Goal: Task Accomplishment & Management: Manage account settings

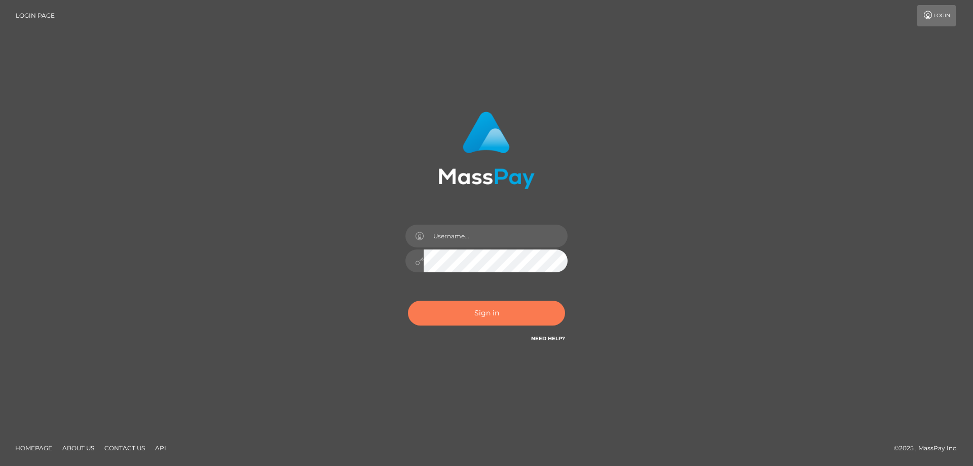
drag, startPoint x: 468, startPoint y: 295, endPoint x: 471, endPoint y: 303, distance: 9.1
click at [469, 301] on div "Sign in Need Help?" at bounding box center [486, 316] width 177 height 45
click at [472, 309] on button "Sign in" at bounding box center [486, 312] width 157 height 25
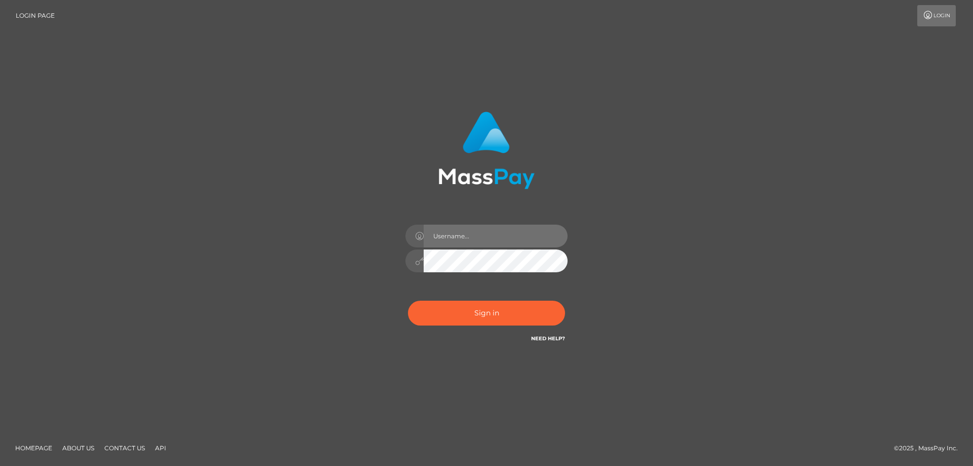
type input "Queen.megabonanza"
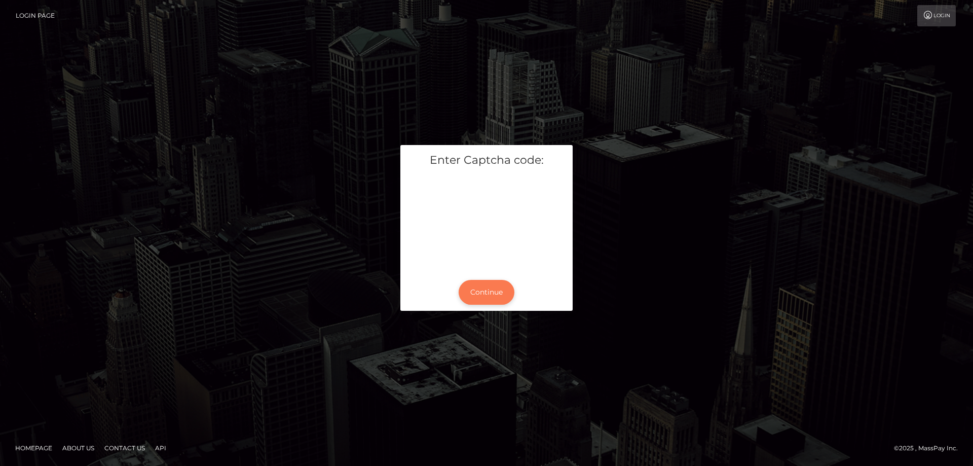
click at [502, 295] on button "Continue" at bounding box center [487, 292] width 56 height 25
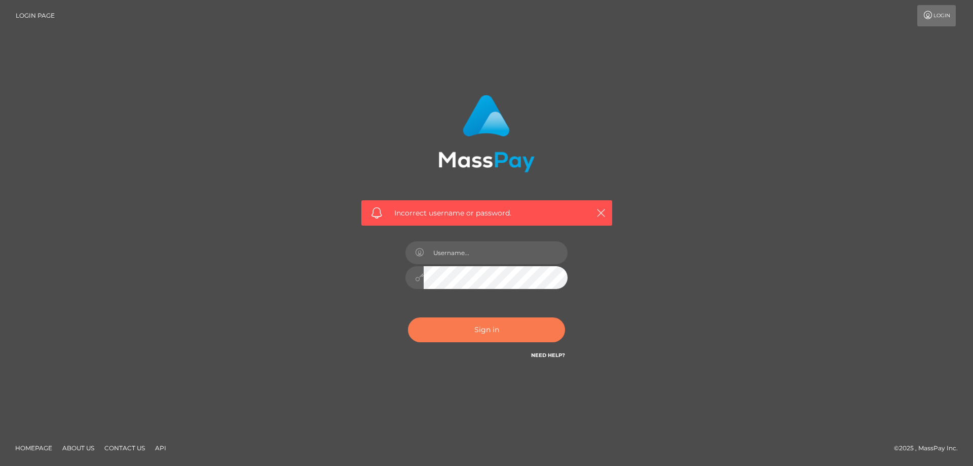
click at [510, 276] on div "Incorrect username or password." at bounding box center [487, 227] width 266 height 281
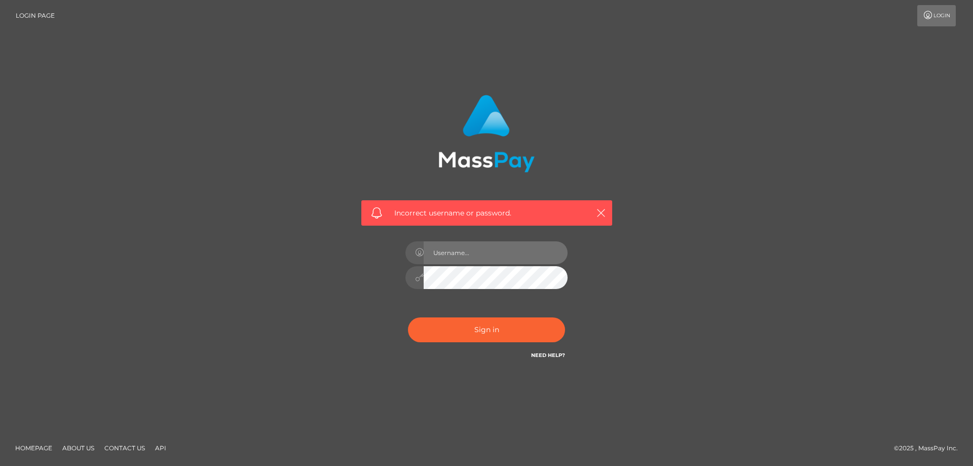
click at [511, 256] on input "text" at bounding box center [496, 252] width 144 height 23
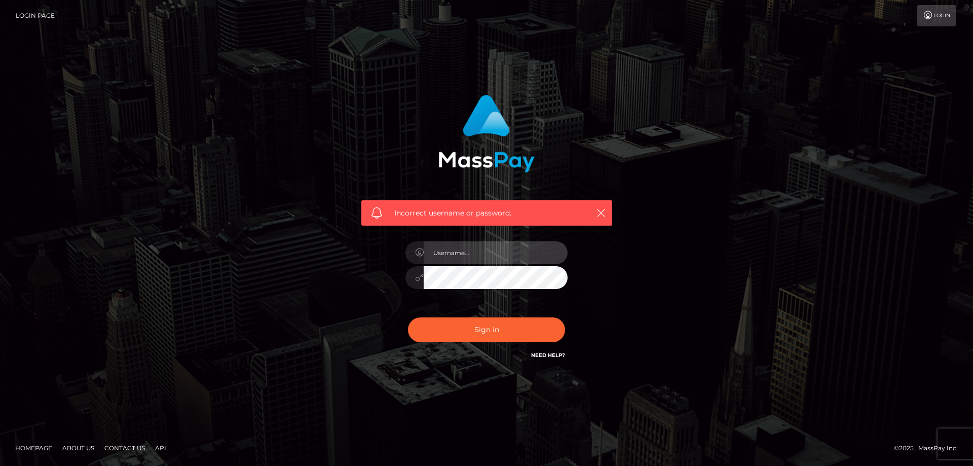
type input "Queen.megabonanza"
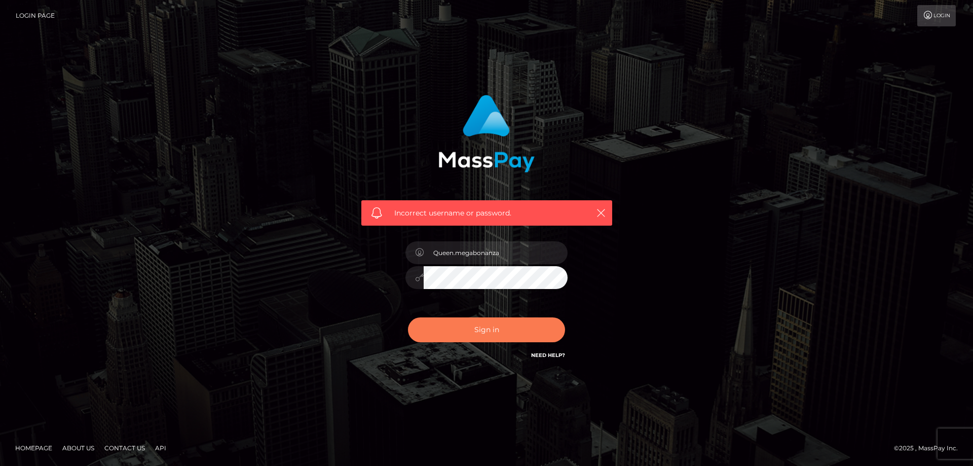
click at [509, 341] on button "Sign in" at bounding box center [486, 329] width 157 height 25
click at [512, 331] on div "Sign in Need Help?" at bounding box center [486, 333] width 177 height 45
checkbox input "true"
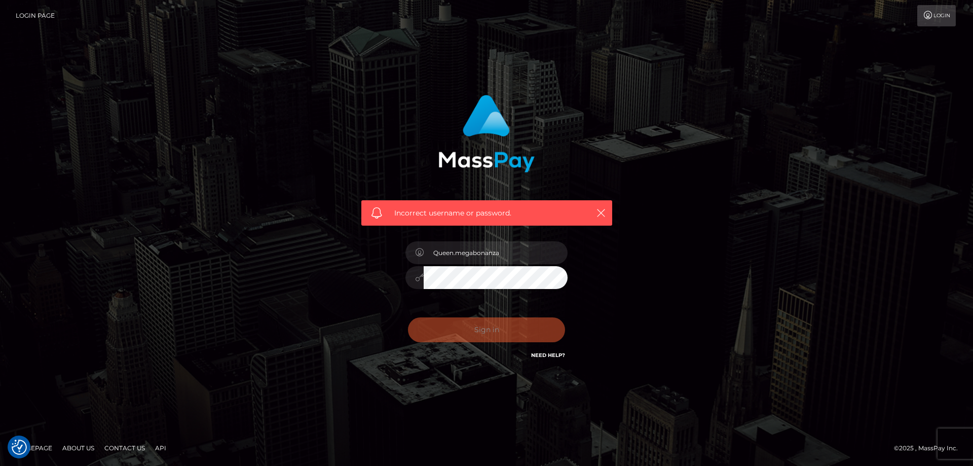
checkbox input "true"
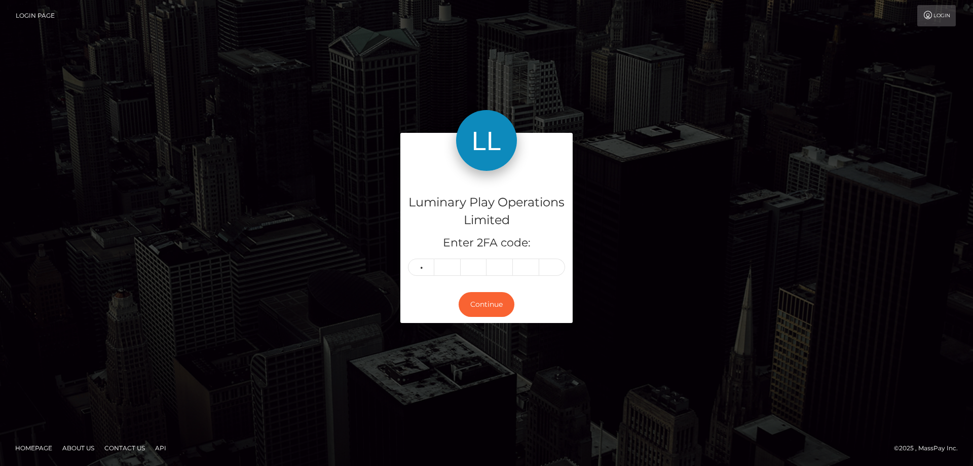
type input "6"
type input "3"
type input "4"
type input "9"
type input "6"
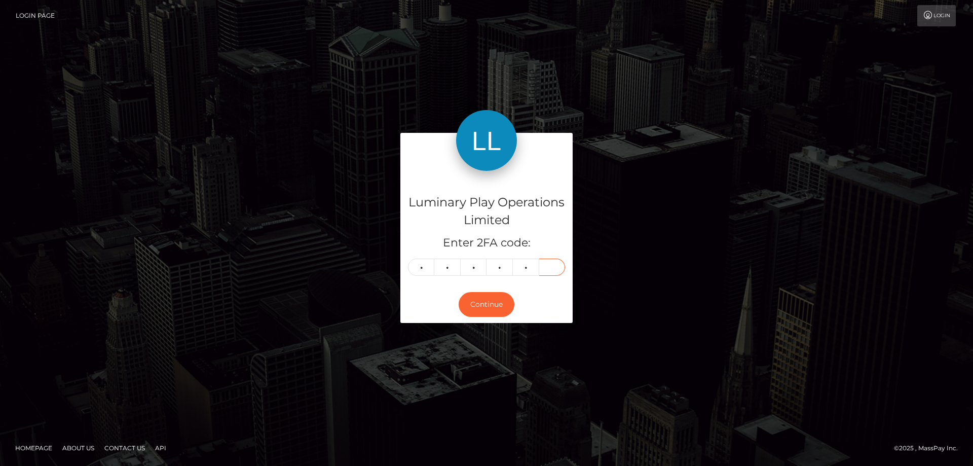
type input "5"
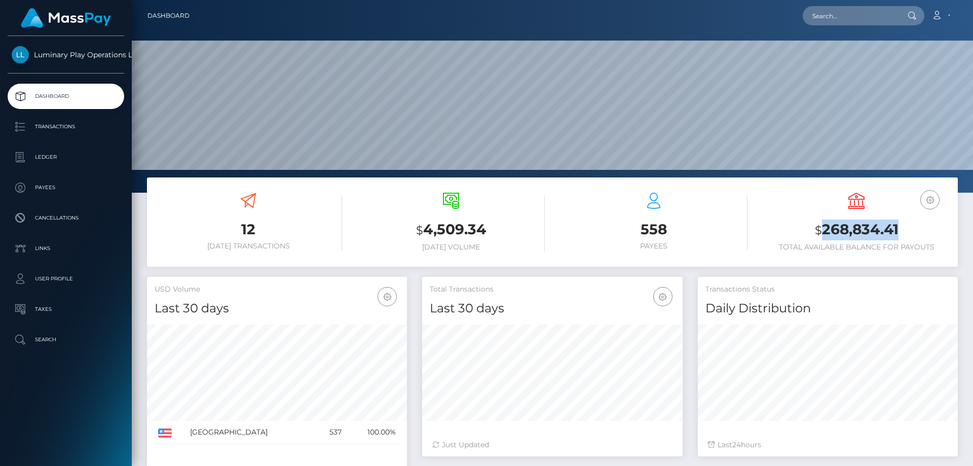
scroll to position [180, 260]
